Goal: Find contact information: Find contact information

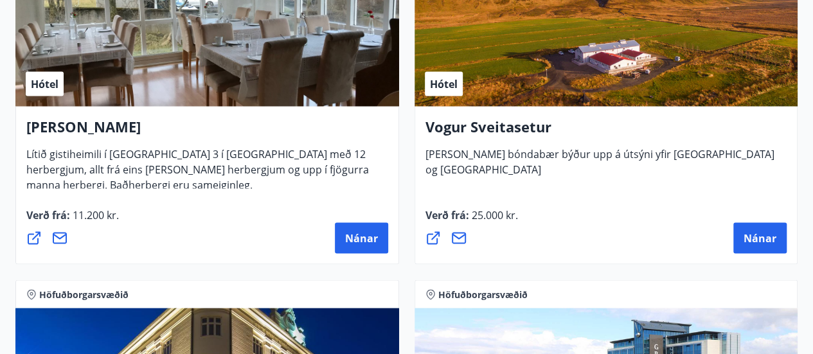
scroll to position [3605, 0]
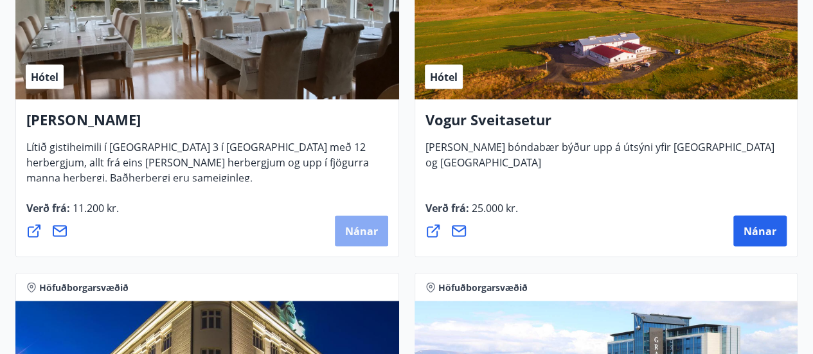
click at [350, 230] on span "Nánar" at bounding box center [361, 231] width 33 height 14
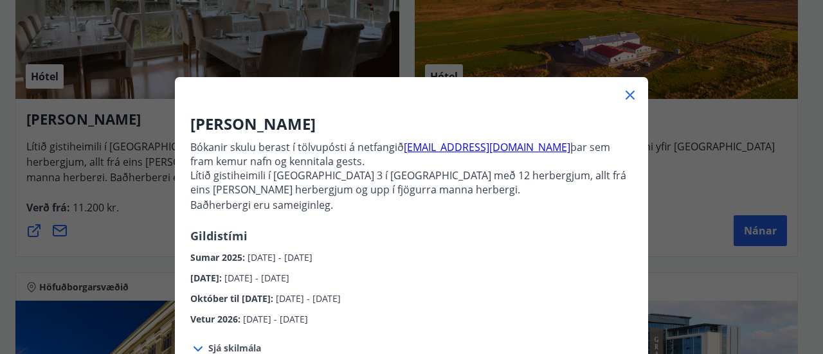
click at [630, 95] on icon at bounding box center [629, 94] width 15 height 15
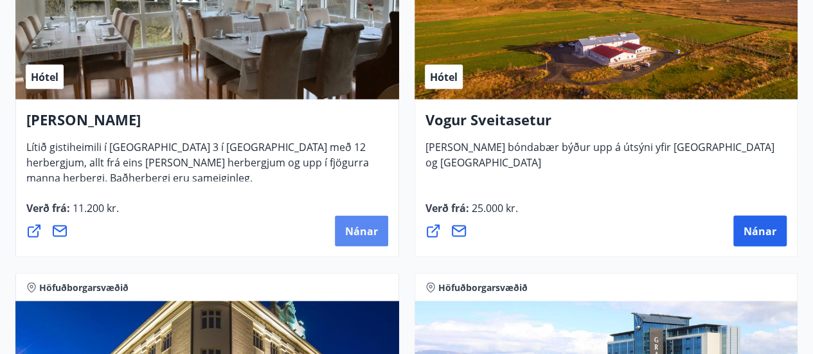
click at [359, 230] on span "Nánar" at bounding box center [361, 231] width 33 height 14
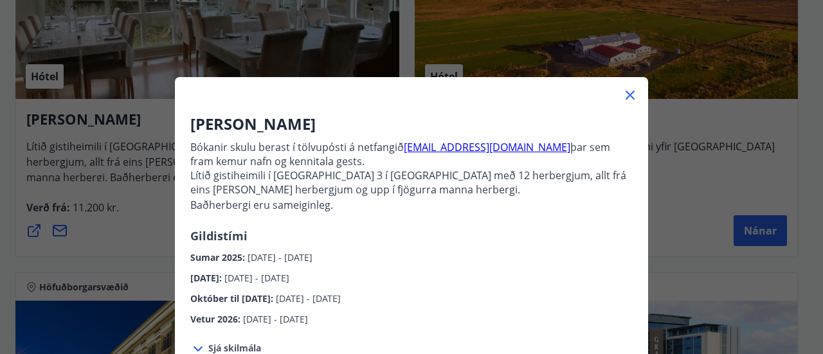
click at [623, 92] on icon at bounding box center [629, 94] width 15 height 15
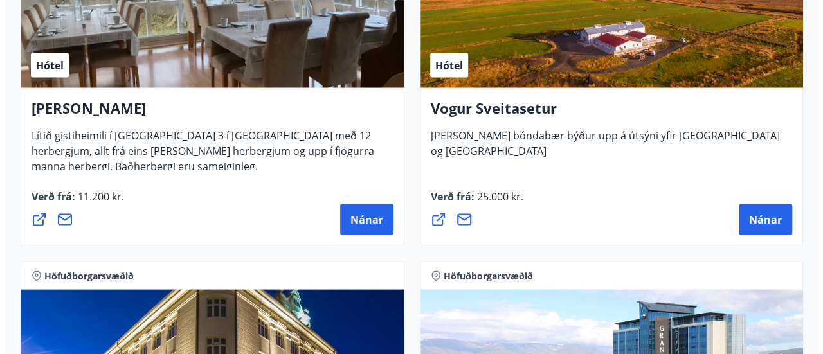
scroll to position [3624, 0]
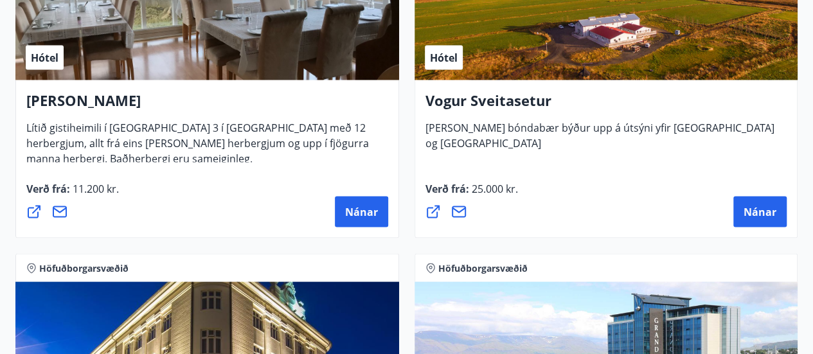
click at [31, 213] on icon at bounding box center [33, 211] width 15 height 15
click at [349, 201] on button "Nánar" at bounding box center [361, 211] width 53 height 31
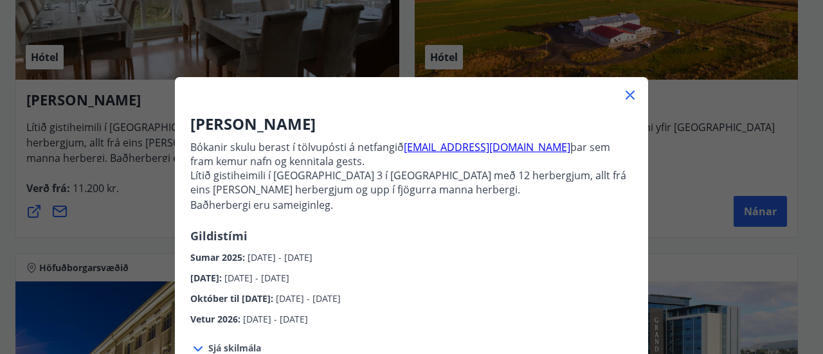
click at [428, 148] on link "[EMAIL_ADDRESS][DOMAIN_NAME]" at bounding box center [487, 147] width 167 height 14
click at [690, 103] on div "Alba gistiheimili Bókanir skulu berast í tölvupósti á netfangið [EMAIL_ADDRESS]…" at bounding box center [411, 177] width 823 height 354
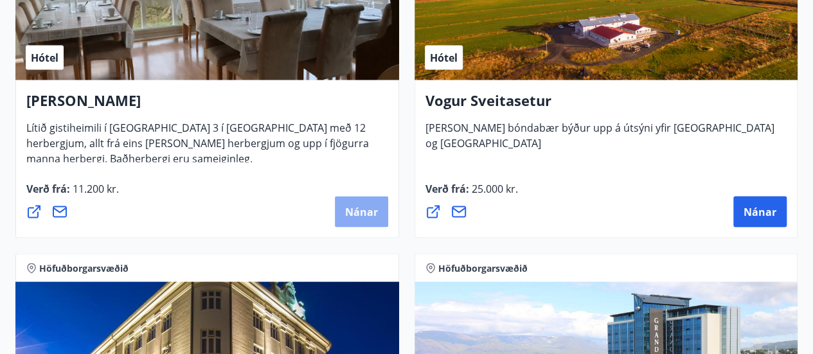
click at [360, 201] on button "Nánar" at bounding box center [361, 211] width 53 height 31
